Goal: Navigation & Orientation: Understand site structure

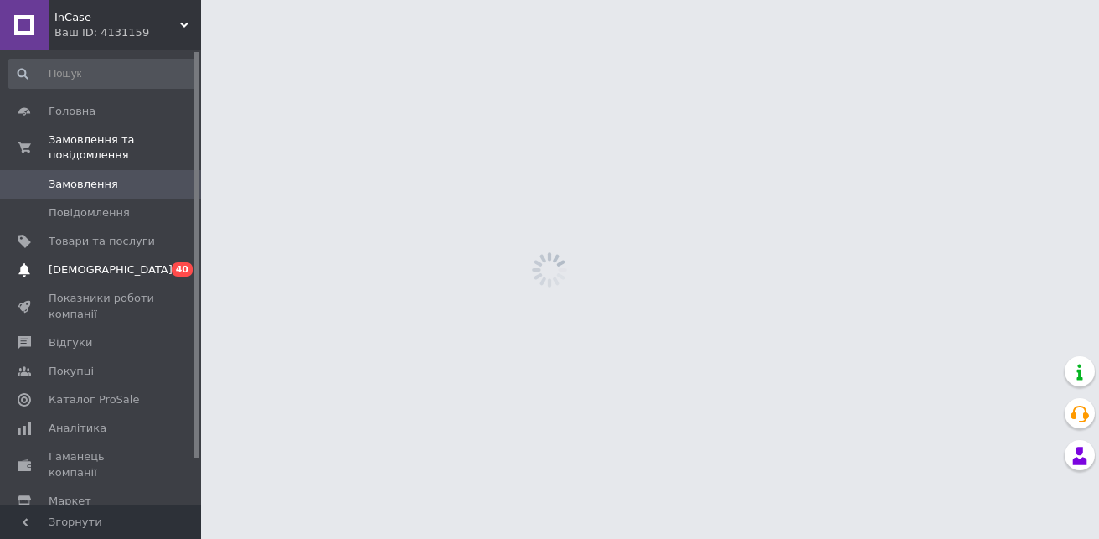
click at [120, 262] on span "[DEMOGRAPHIC_DATA]" at bounding box center [102, 269] width 106 height 15
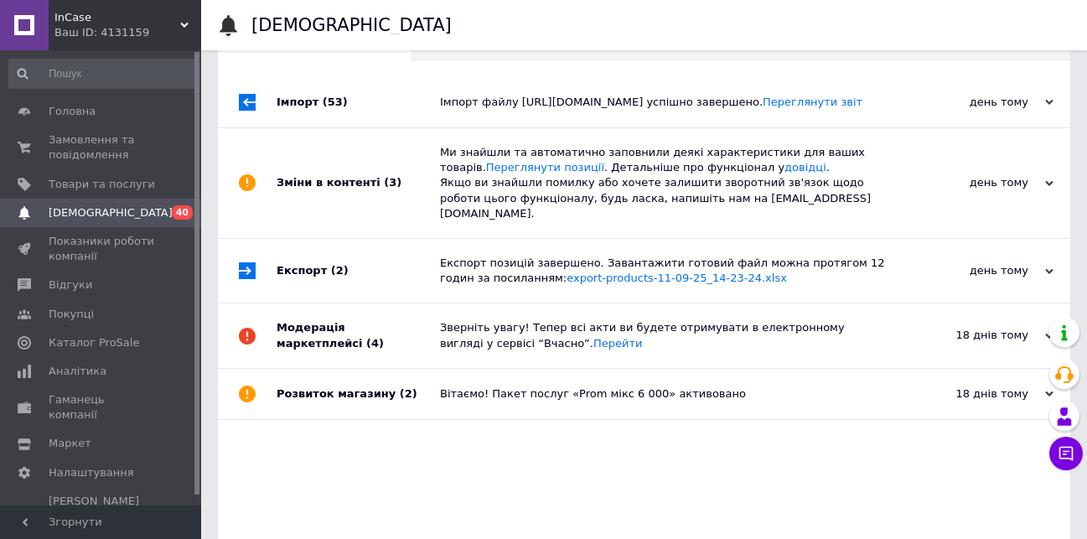
scroll to position [74, 0]
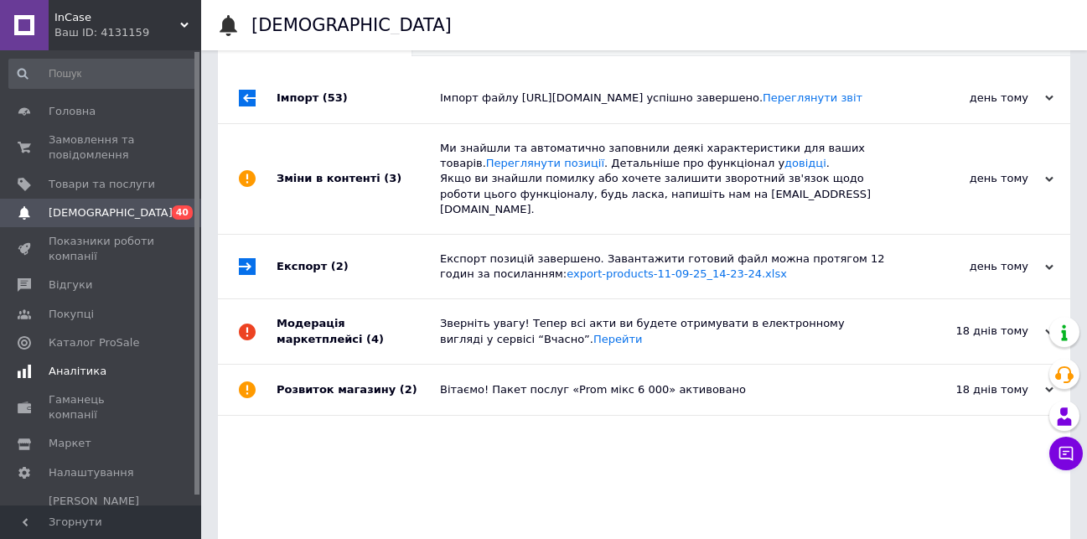
click at [81, 366] on span "Аналітика" at bounding box center [78, 371] width 58 height 15
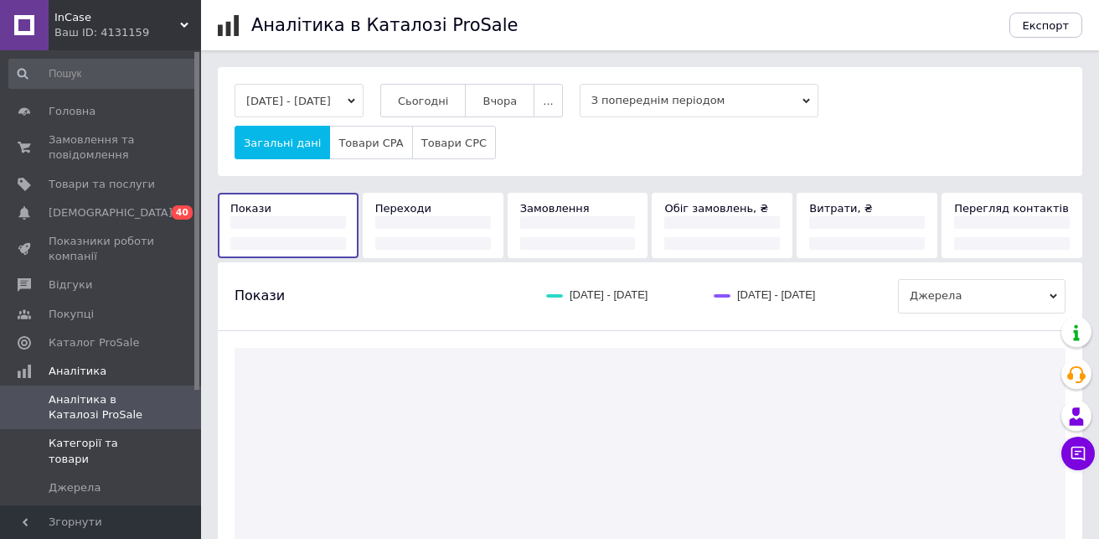
drag, startPoint x: 97, startPoint y: 413, endPoint x: 108, endPoint y: 445, distance: 33.7
click at [108, 445] on span "Категорії та товари" at bounding box center [102, 451] width 106 height 30
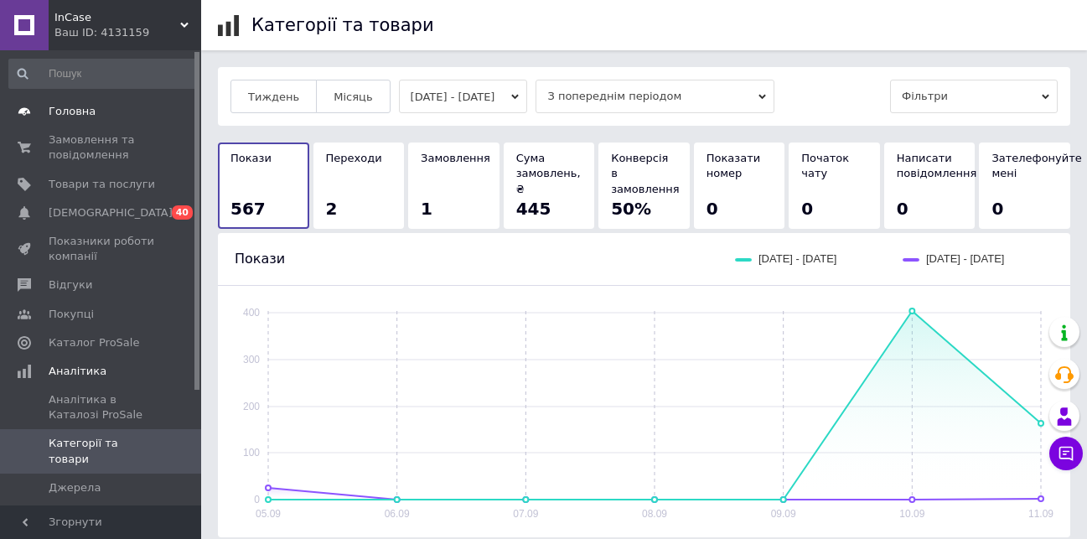
click at [121, 117] on span "Головна" at bounding box center [102, 111] width 106 height 15
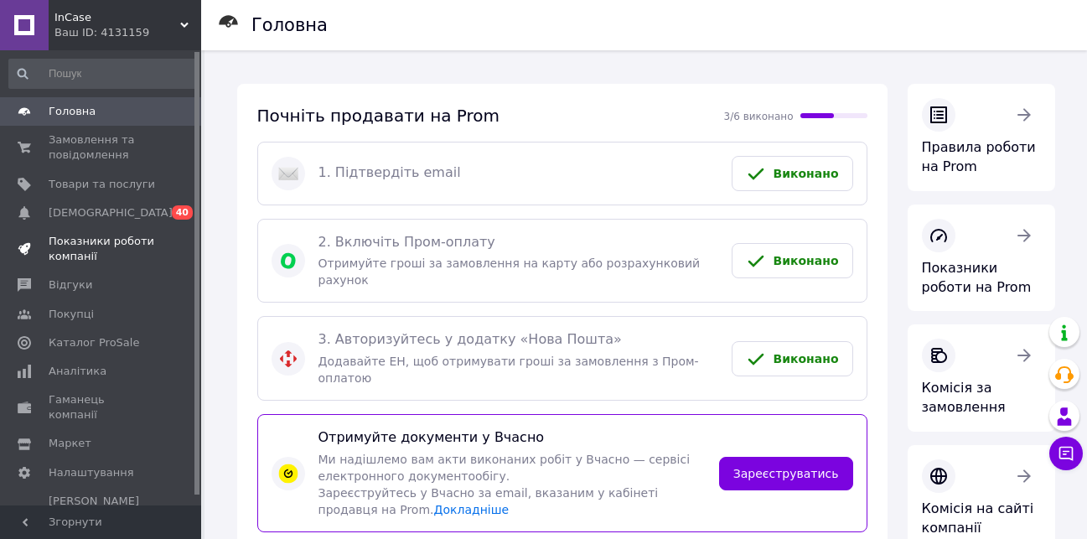
drag, startPoint x: 214, startPoint y: 296, endPoint x: 102, endPoint y: 251, distance: 120.0
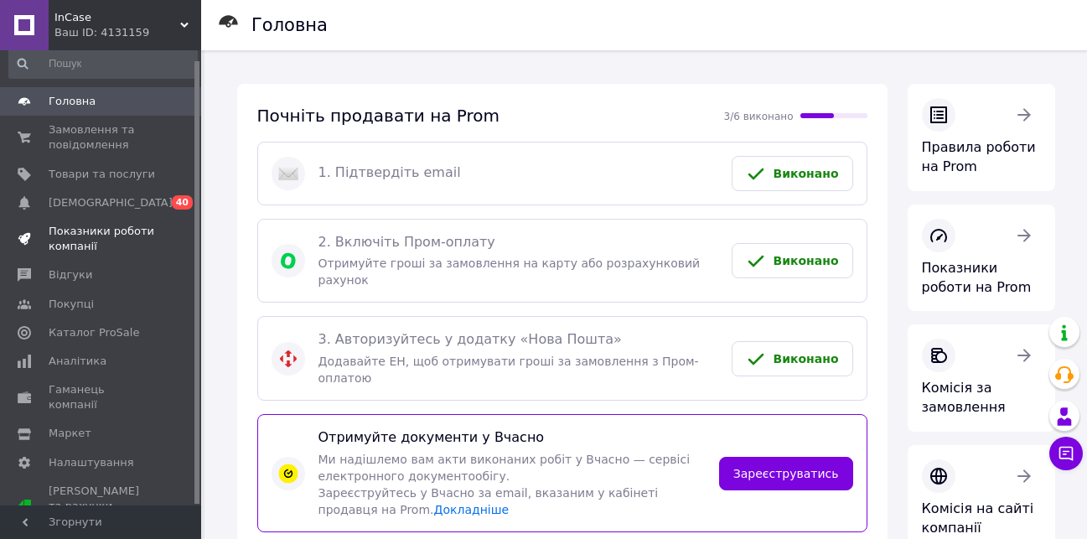
drag, startPoint x: 199, startPoint y: 139, endPoint x: 183, endPoint y: 242, distance: 104.3
click at [183, 242] on div "Головна Замовлення та повідомлення 0 0 Товари та послуги Сповіщення 0 40 Показн…" at bounding box center [100, 277] width 201 height 455
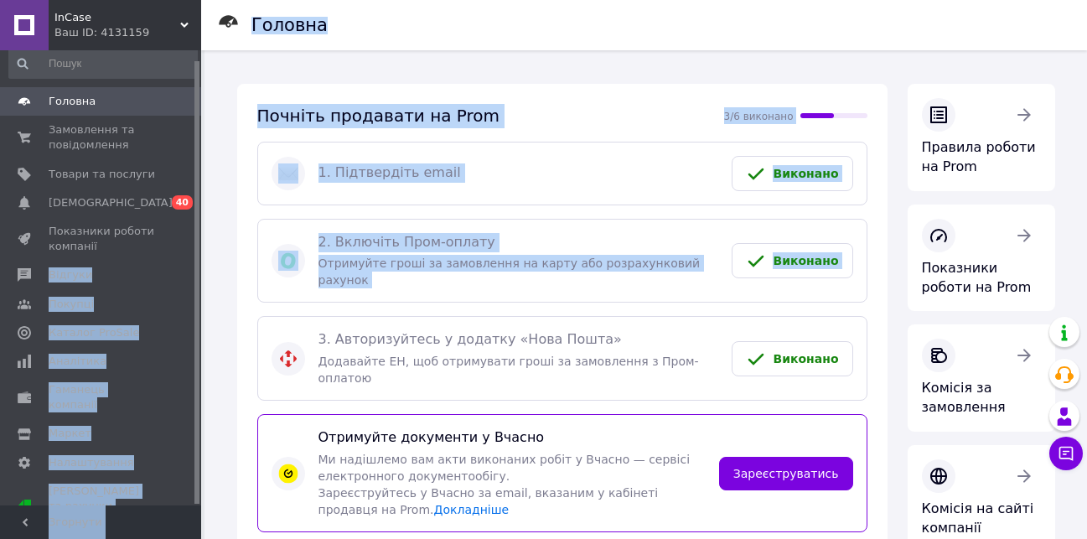
scroll to position [266, 0]
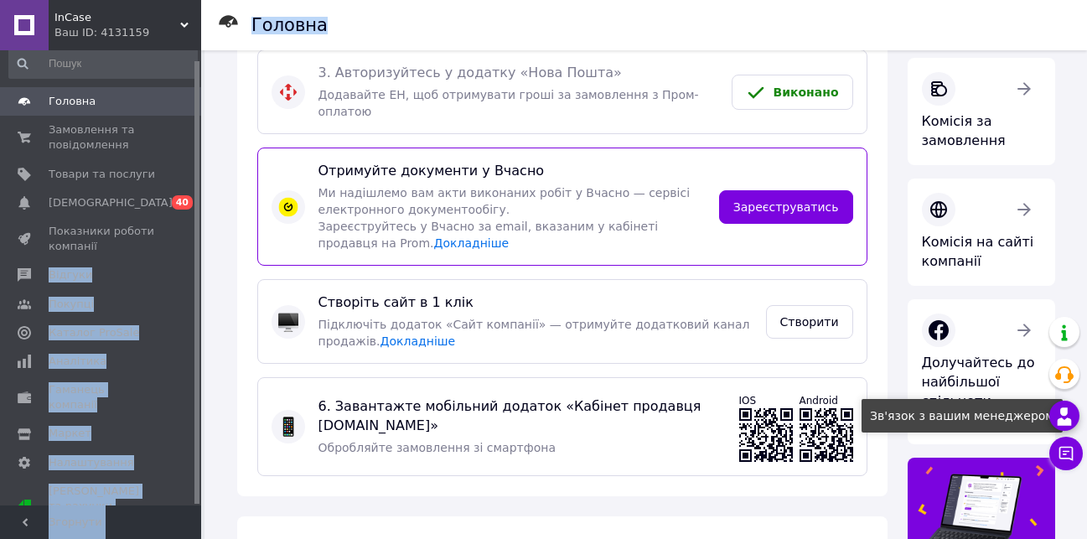
click at [1062, 410] on use at bounding box center [1065, 416] width 14 height 18
